Goal: Transaction & Acquisition: Purchase product/service

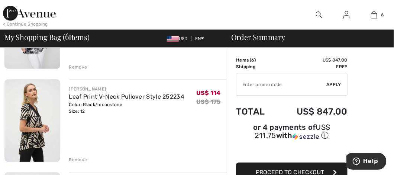
scroll to position [252, 0]
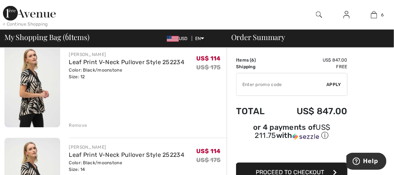
click at [72, 126] on div "Remove" at bounding box center [78, 126] width 18 height 7
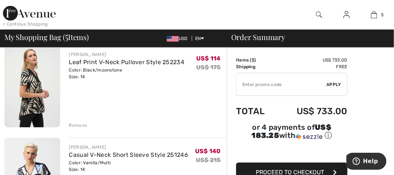
click at [75, 125] on div "Remove" at bounding box center [78, 126] width 18 height 7
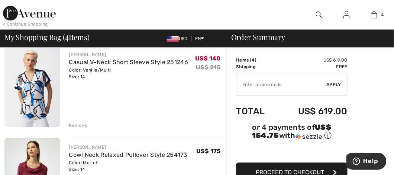
click at [75, 125] on div "Remove" at bounding box center [78, 126] width 18 height 7
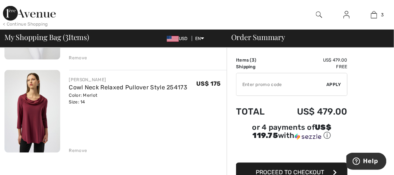
scroll to position [208, 0]
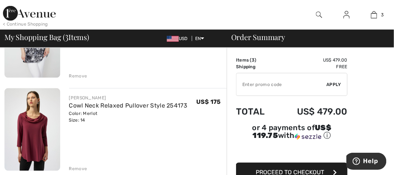
click at [319, 13] on img at bounding box center [319, 14] width 6 height 9
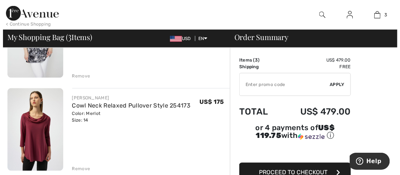
scroll to position [210, 0]
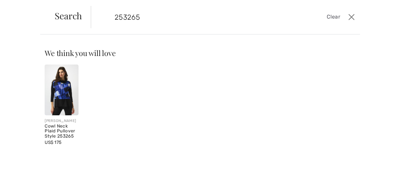
type input "253265"
click at [59, 89] on img at bounding box center [62, 90] width 34 height 51
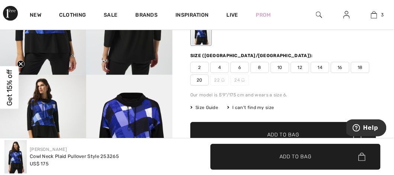
scroll to position [97, 0]
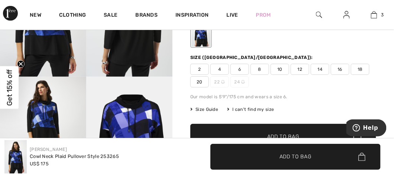
click at [321, 69] on span "14" at bounding box center [320, 69] width 19 height 11
click at [287, 132] on span "✔ Added to Bag Add to Bag" at bounding box center [283, 137] width 186 height 26
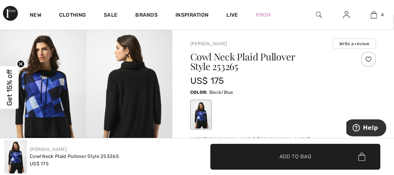
scroll to position [0, 0]
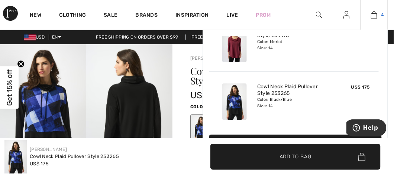
click at [373, 15] on img at bounding box center [374, 14] width 6 height 9
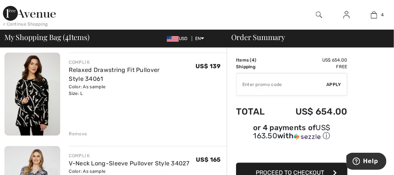
scroll to position [55, 0]
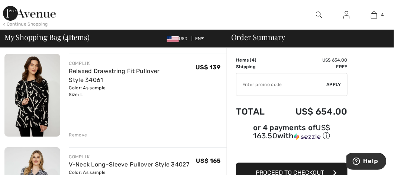
click at [31, 96] on img at bounding box center [32, 95] width 56 height 83
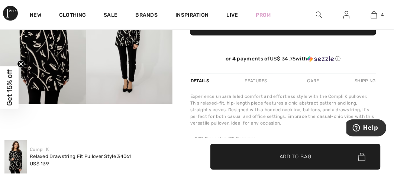
scroll to position [139, 0]
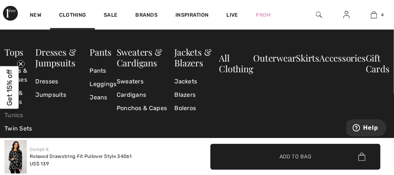
click at [18, 116] on link "Tunics" at bounding box center [19, 115] width 31 height 13
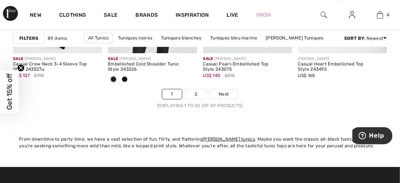
scroll to position [2731, 0]
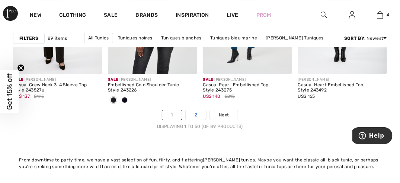
click at [193, 112] on link "2" at bounding box center [196, 115] width 20 height 10
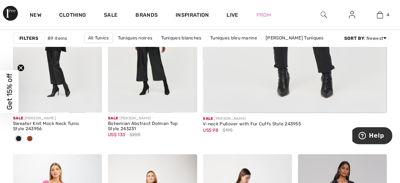
scroll to position [291, 0]
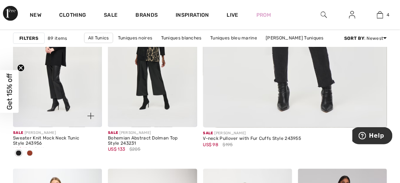
click at [30, 152] on span at bounding box center [30, 153] width 6 height 6
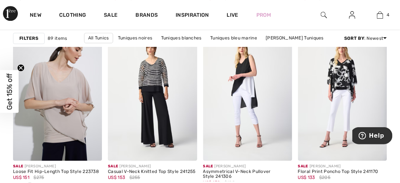
scroll to position [58, 0]
